Goal: Information Seeking & Learning: Learn about a topic

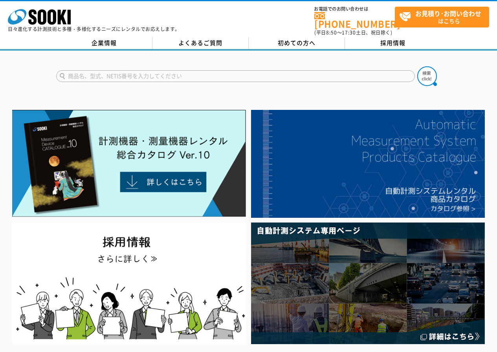
click at [118, 70] on input "text" at bounding box center [235, 76] width 358 height 12
type input "C"
type input "CHT"
click at [425, 68] on img at bounding box center [427, 76] width 20 height 20
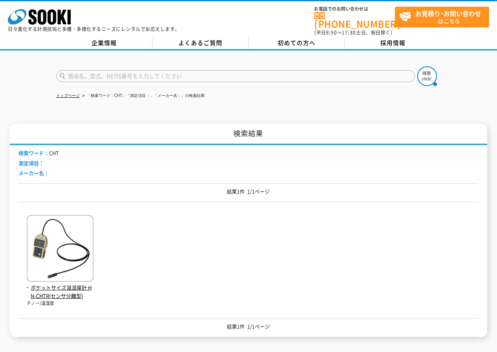
scroll to position [39, 0]
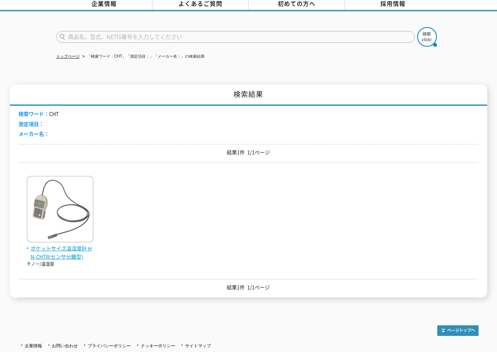
click at [59, 198] on img at bounding box center [60, 210] width 67 height 69
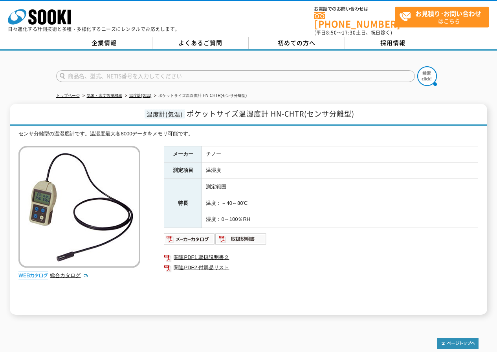
click at [93, 70] on input "text" at bounding box center [235, 76] width 358 height 12
type input "HN-CHNR"
click at [417, 66] on button at bounding box center [427, 76] width 20 height 20
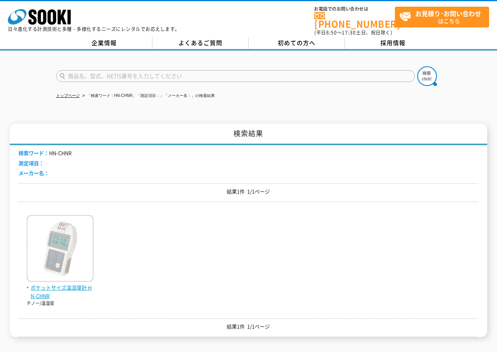
click at [59, 267] on img at bounding box center [60, 249] width 67 height 69
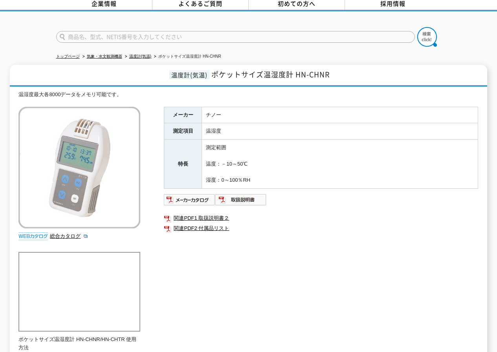
scroll to position [79, 0]
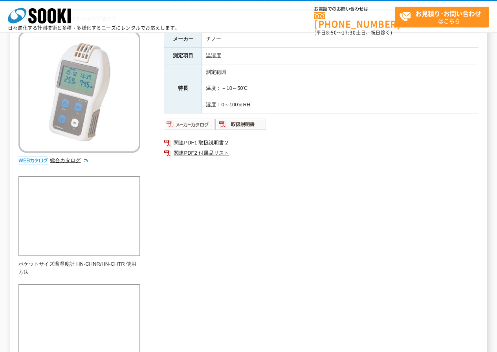
click at [184, 124] on img at bounding box center [189, 124] width 51 height 13
